Goal: Task Accomplishment & Management: Use online tool/utility

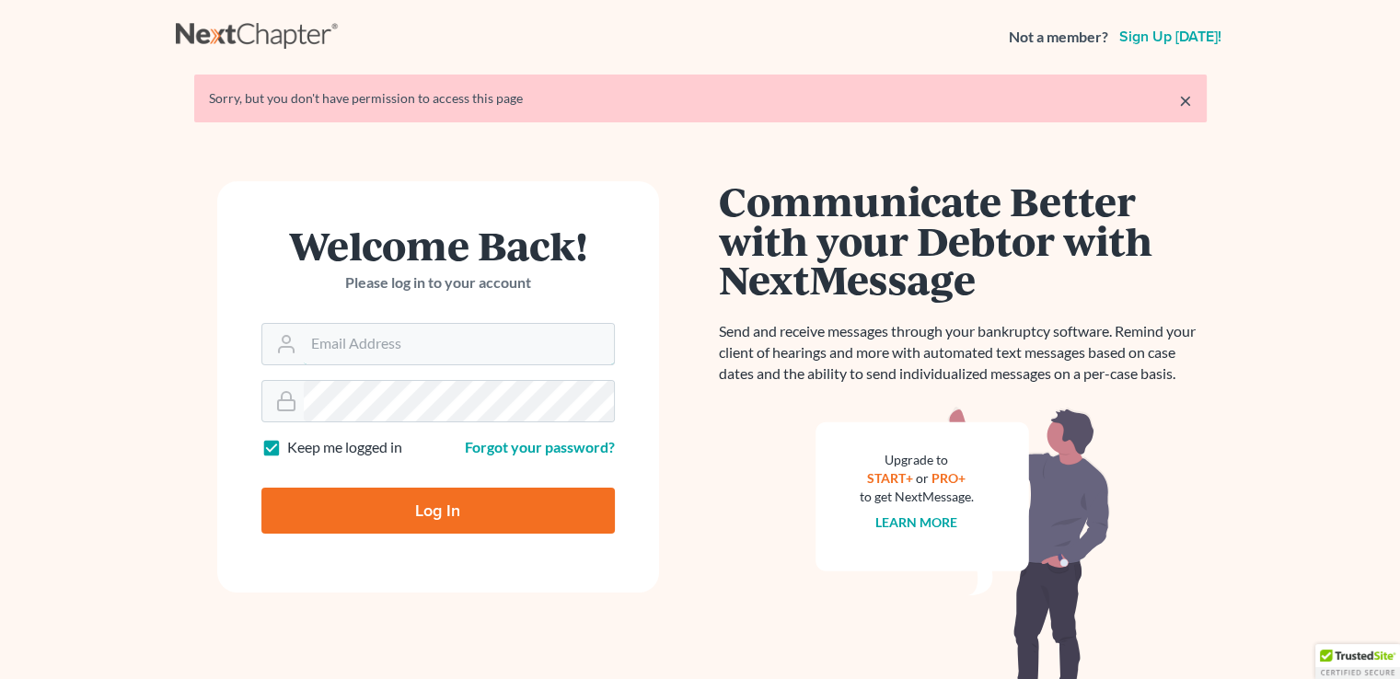
type input "[PERSON_NAME][EMAIL_ADDRESS][DOMAIN_NAME]"
click at [448, 500] on input "Log In" at bounding box center [438, 511] width 354 height 46
type input "Thinking..."
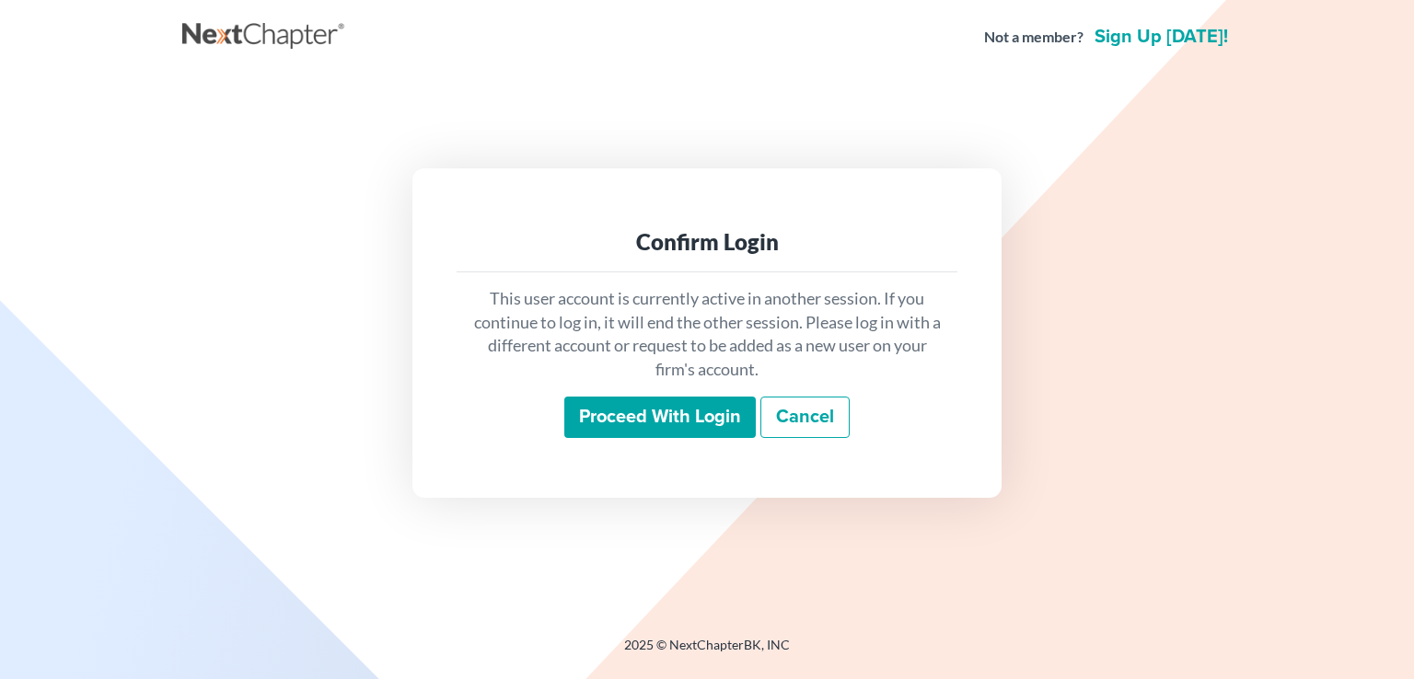
click at [714, 415] on input "Proceed with login" at bounding box center [659, 418] width 191 height 42
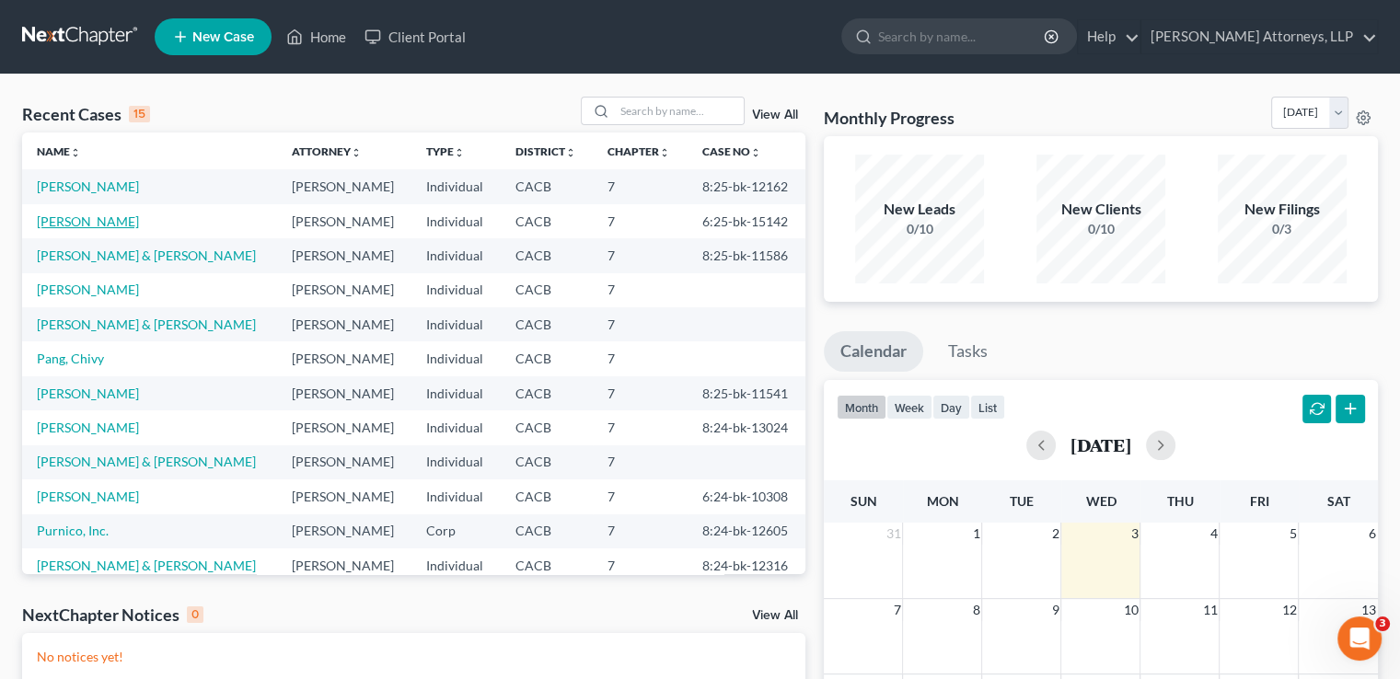
click at [103, 218] on link "[PERSON_NAME]" at bounding box center [88, 222] width 102 height 16
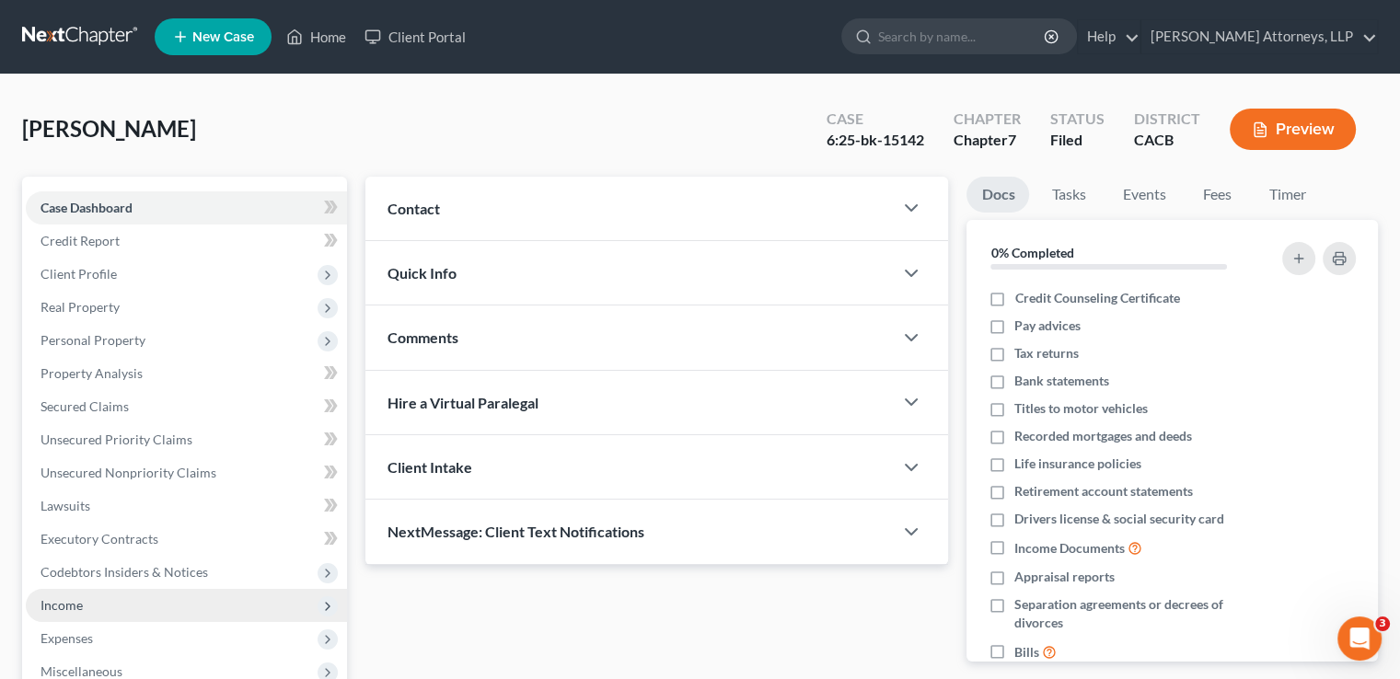
click at [68, 602] on span "Income" at bounding box center [62, 606] width 42 height 16
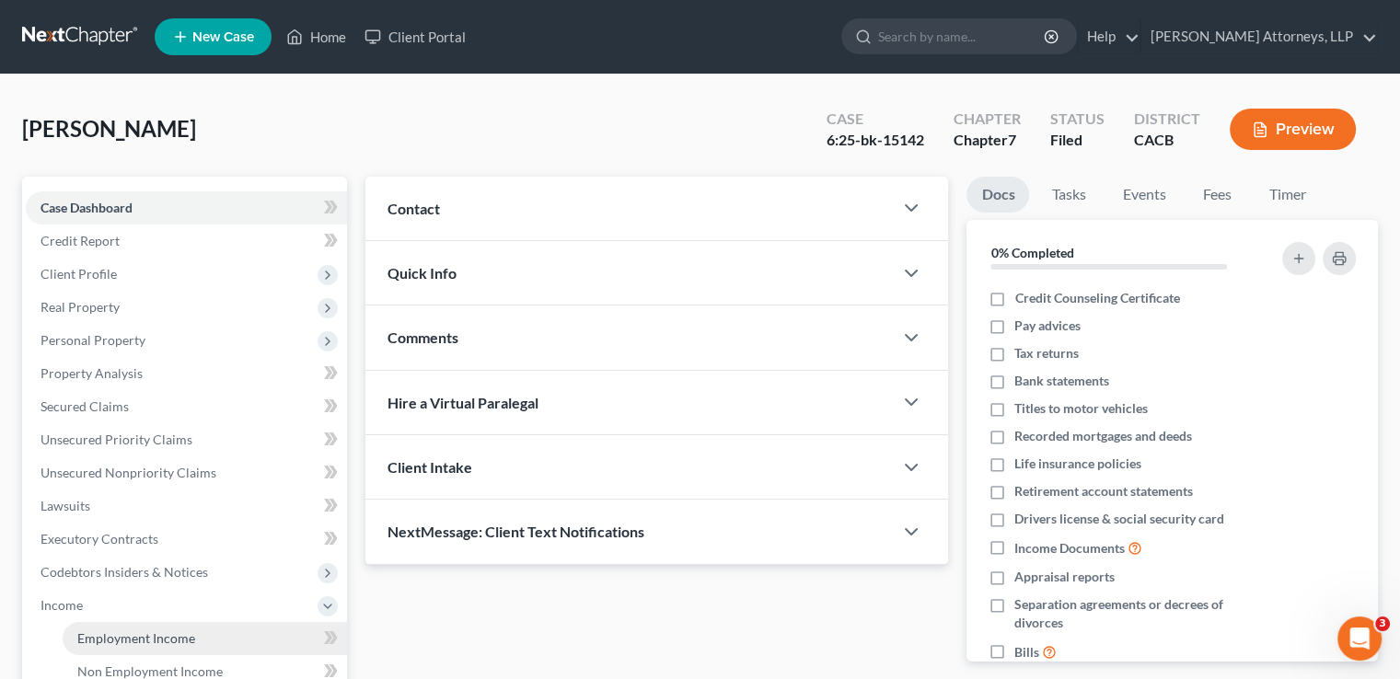
click at [129, 637] on span "Employment Income" at bounding box center [136, 639] width 118 height 16
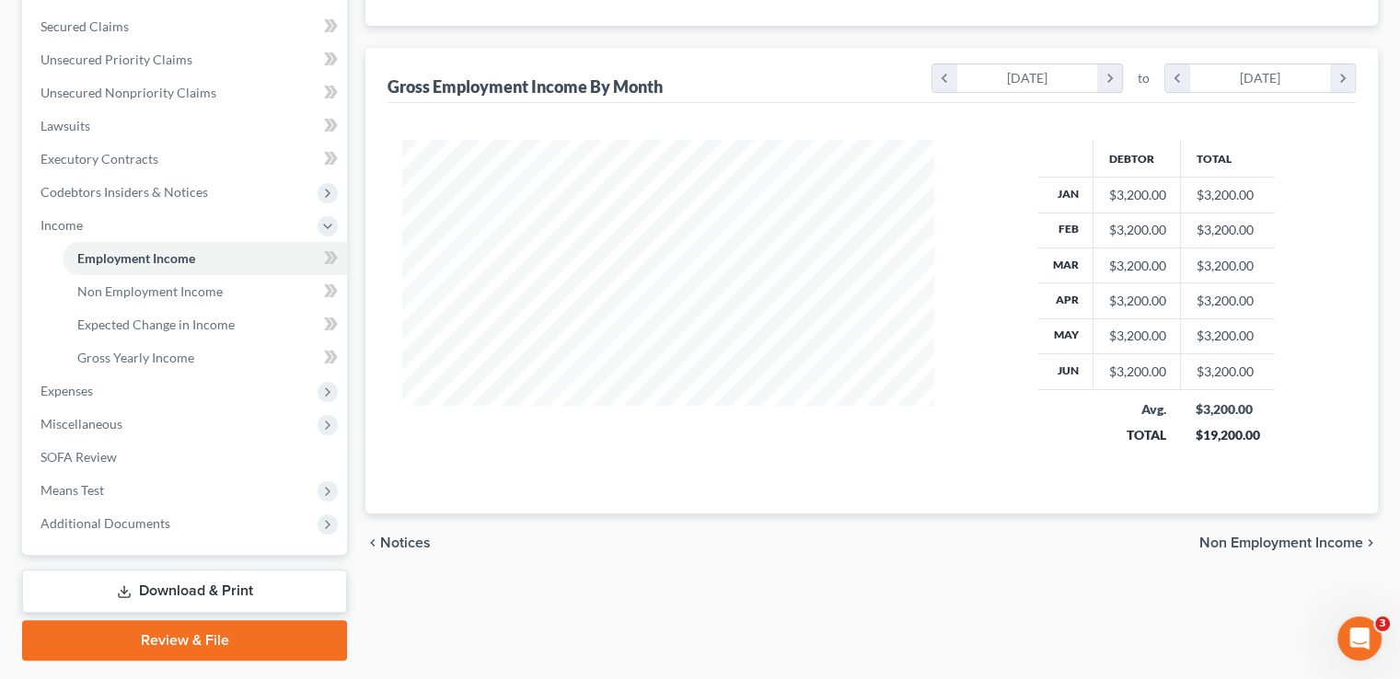
scroll to position [431, 0]
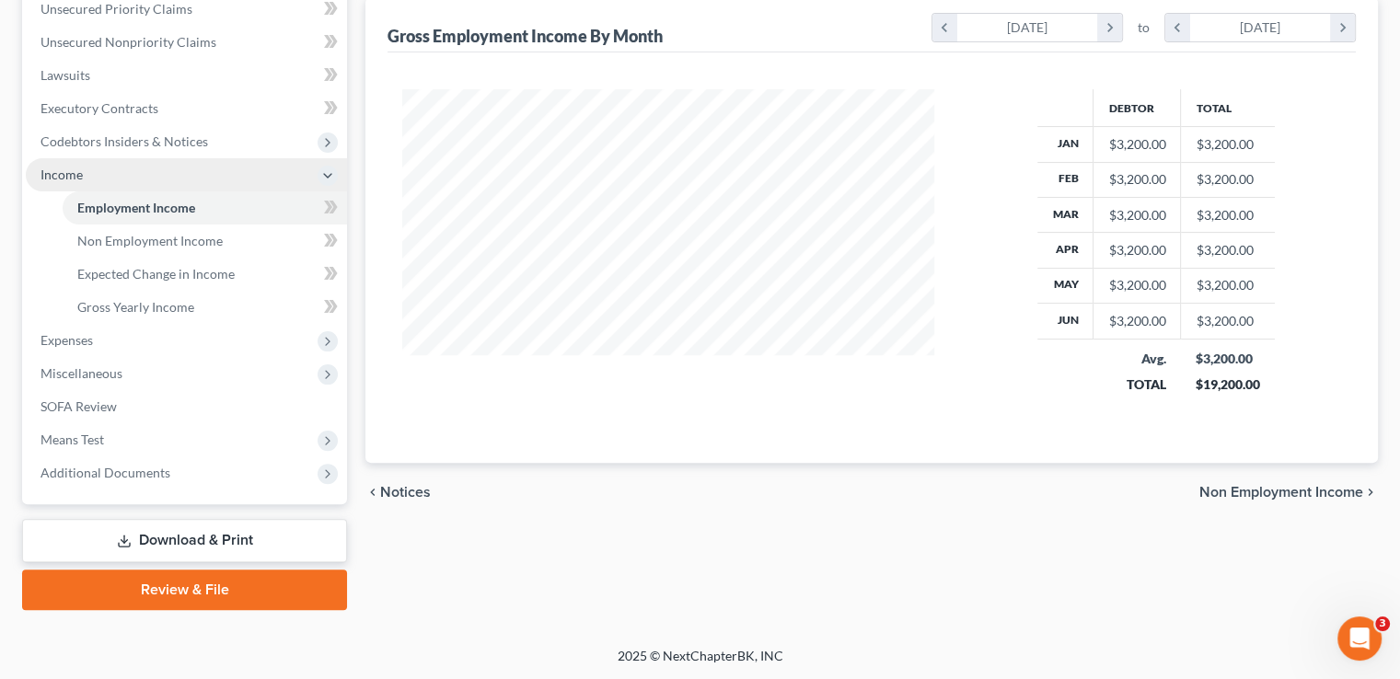
click at [87, 170] on span "Income" at bounding box center [186, 174] width 321 height 33
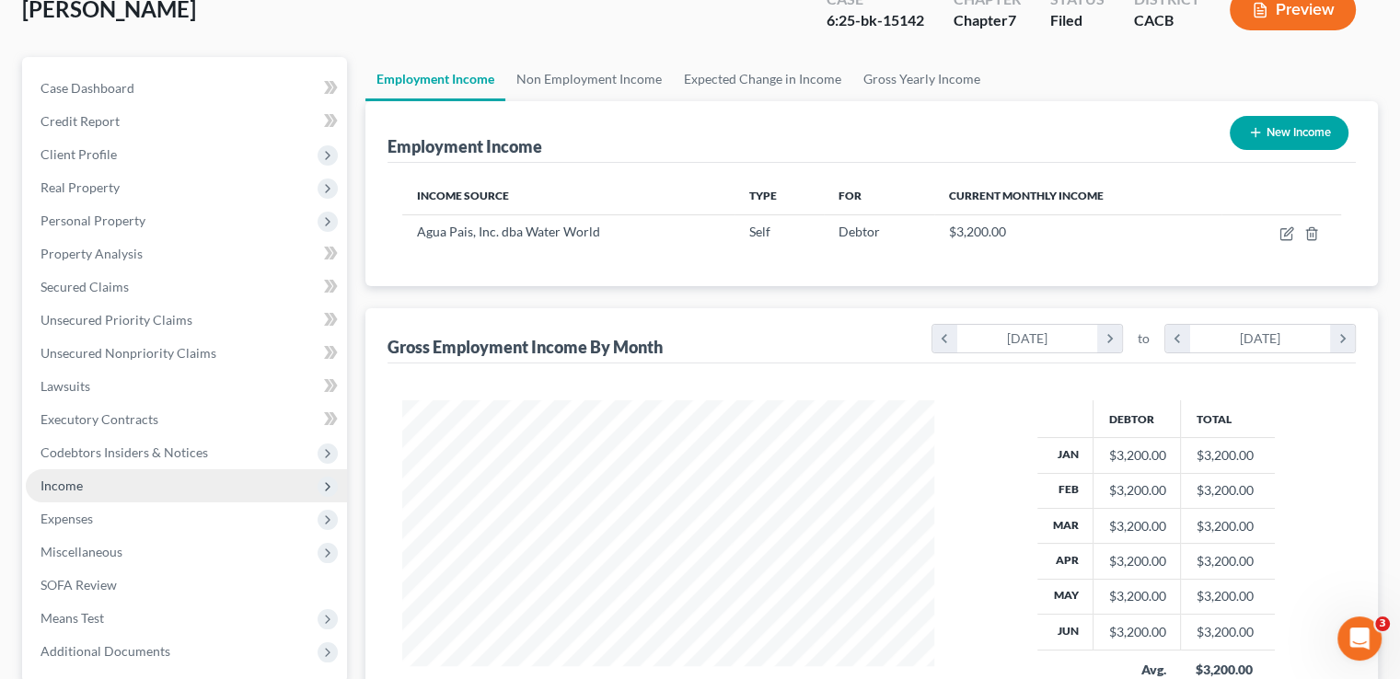
scroll to position [153, 0]
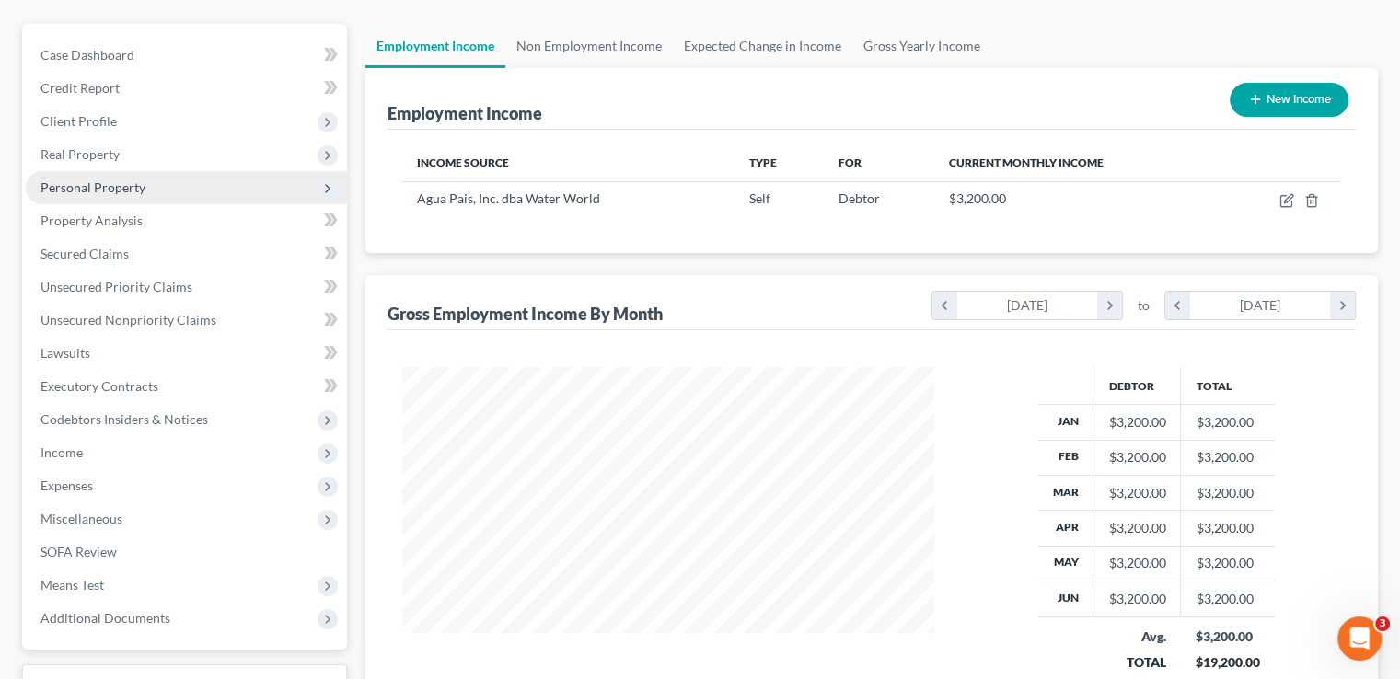
click at [131, 184] on span "Personal Property" at bounding box center [93, 188] width 105 height 16
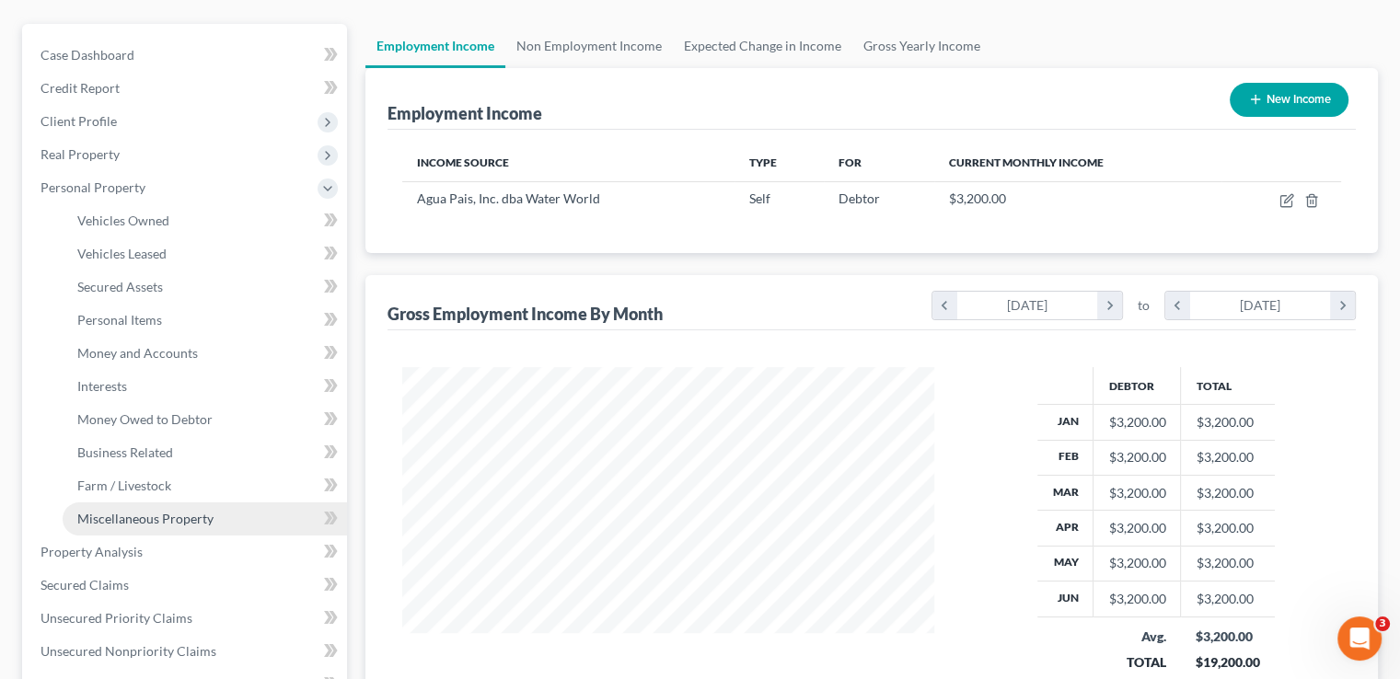
click at [186, 511] on span "Miscellaneous Property" at bounding box center [145, 519] width 136 height 16
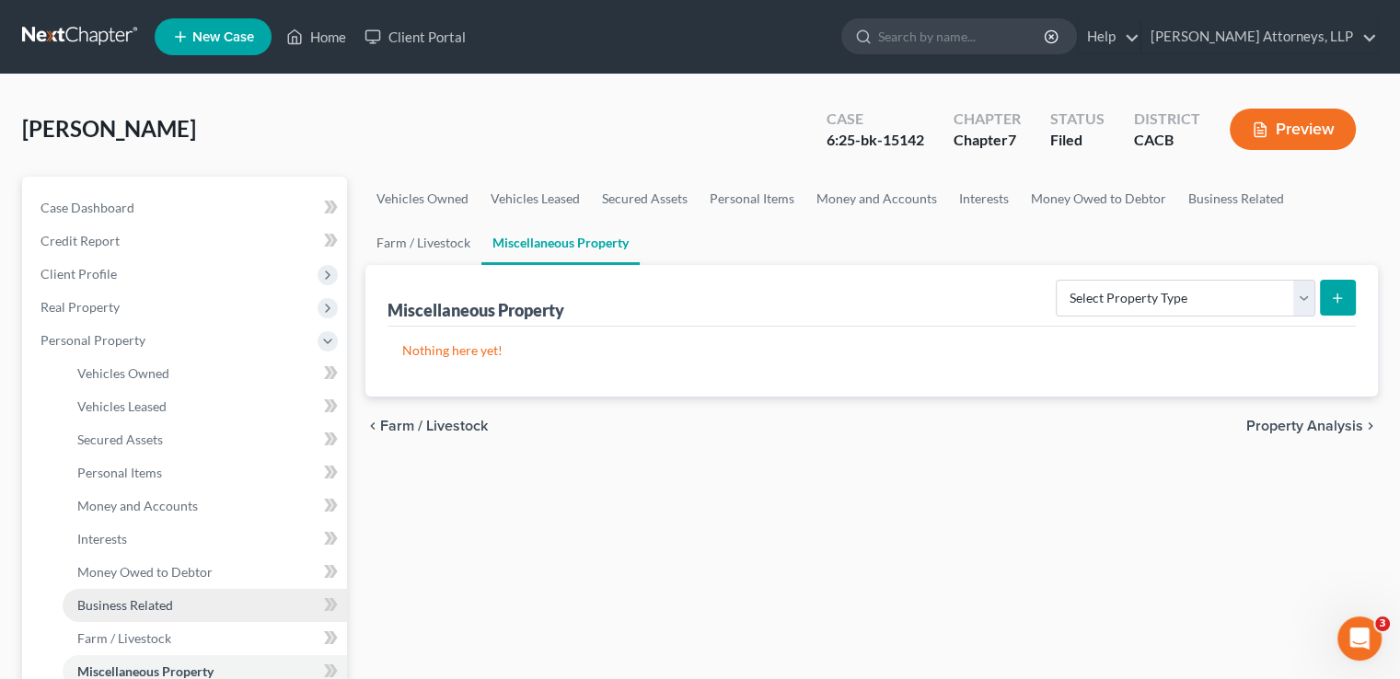
click at [149, 604] on span "Business Related" at bounding box center [125, 606] width 96 height 16
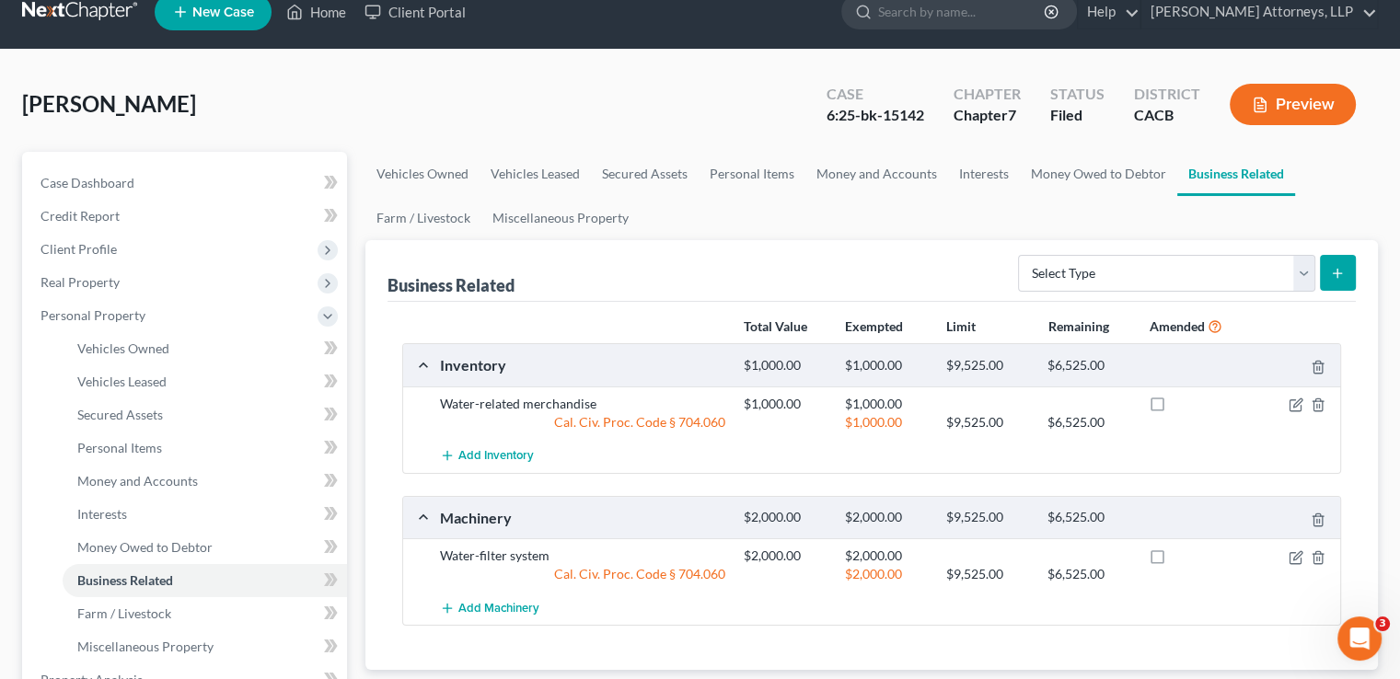
scroll to position [16, 0]
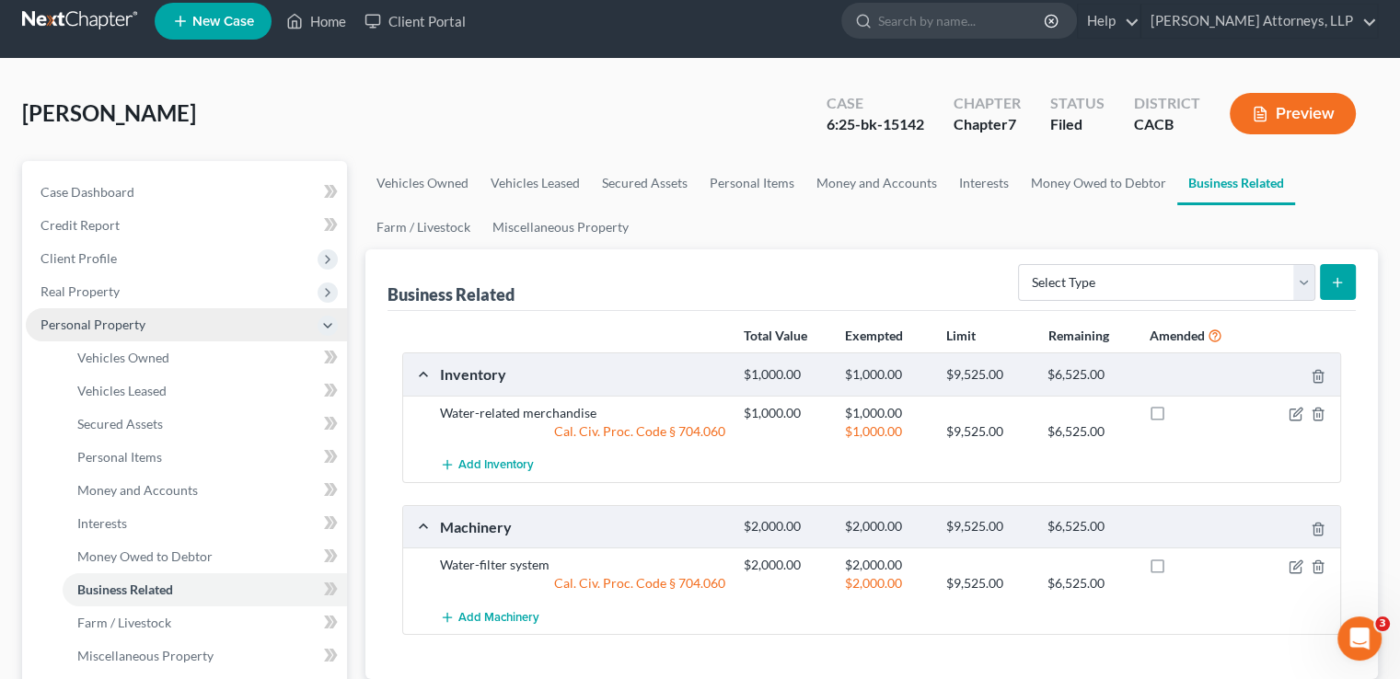
click at [122, 324] on span "Personal Property" at bounding box center [93, 325] width 105 height 16
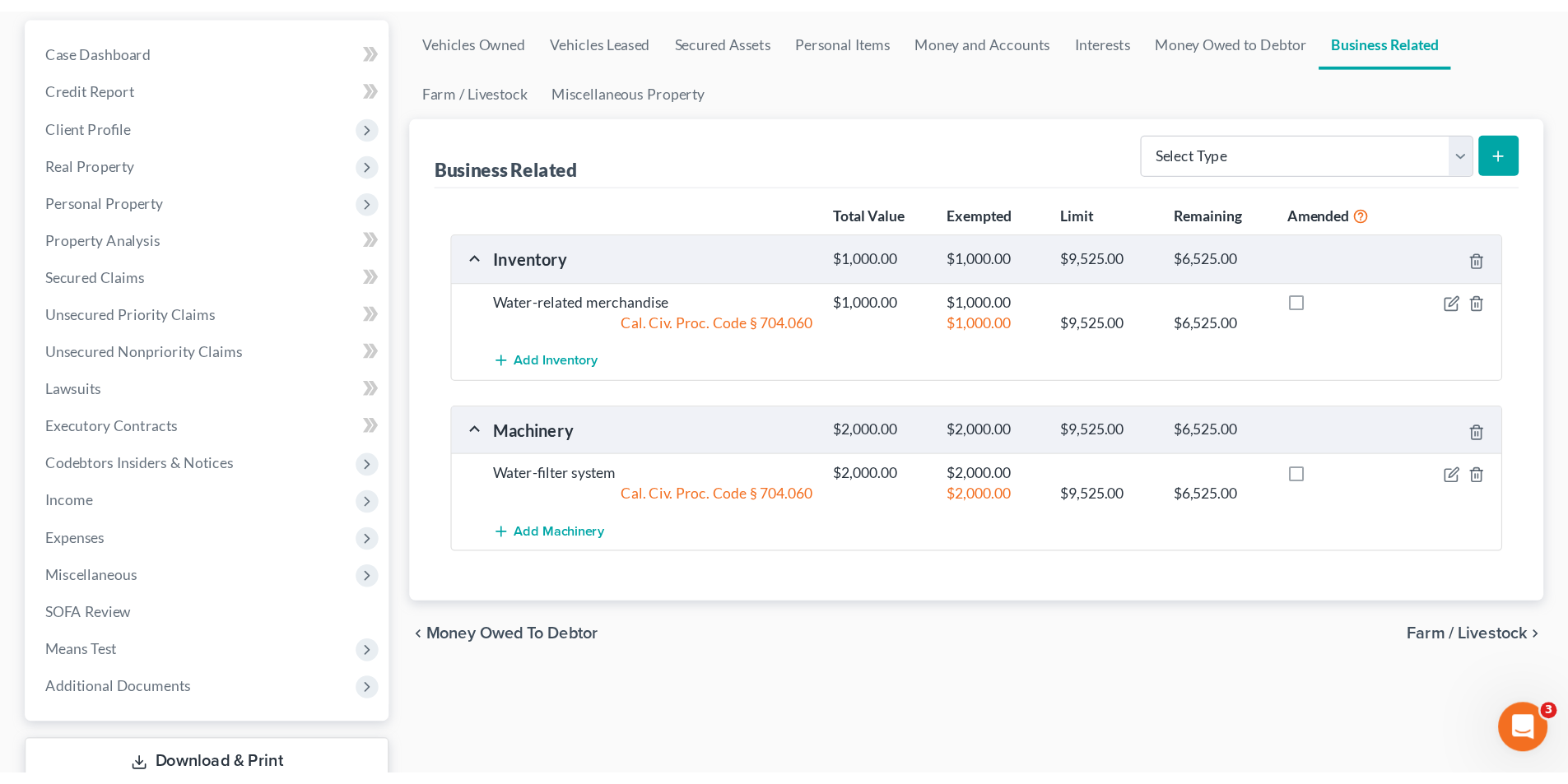
scroll to position [90, 0]
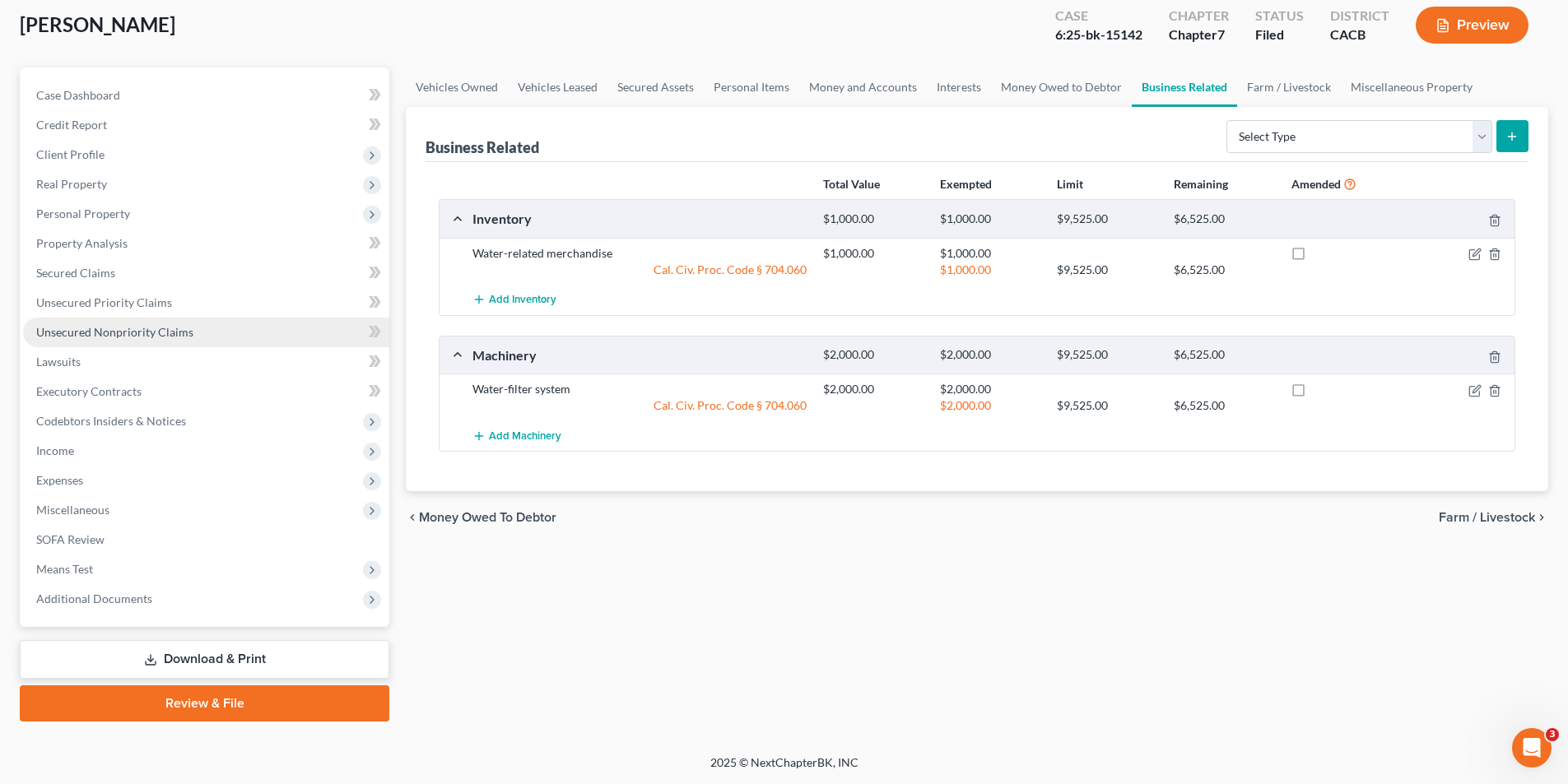
click at [138, 337] on span "Unsecured Nonpriority Claims" at bounding box center [115, 333] width 157 height 14
